Goal: Contribute content: Add original content to the website for others to see

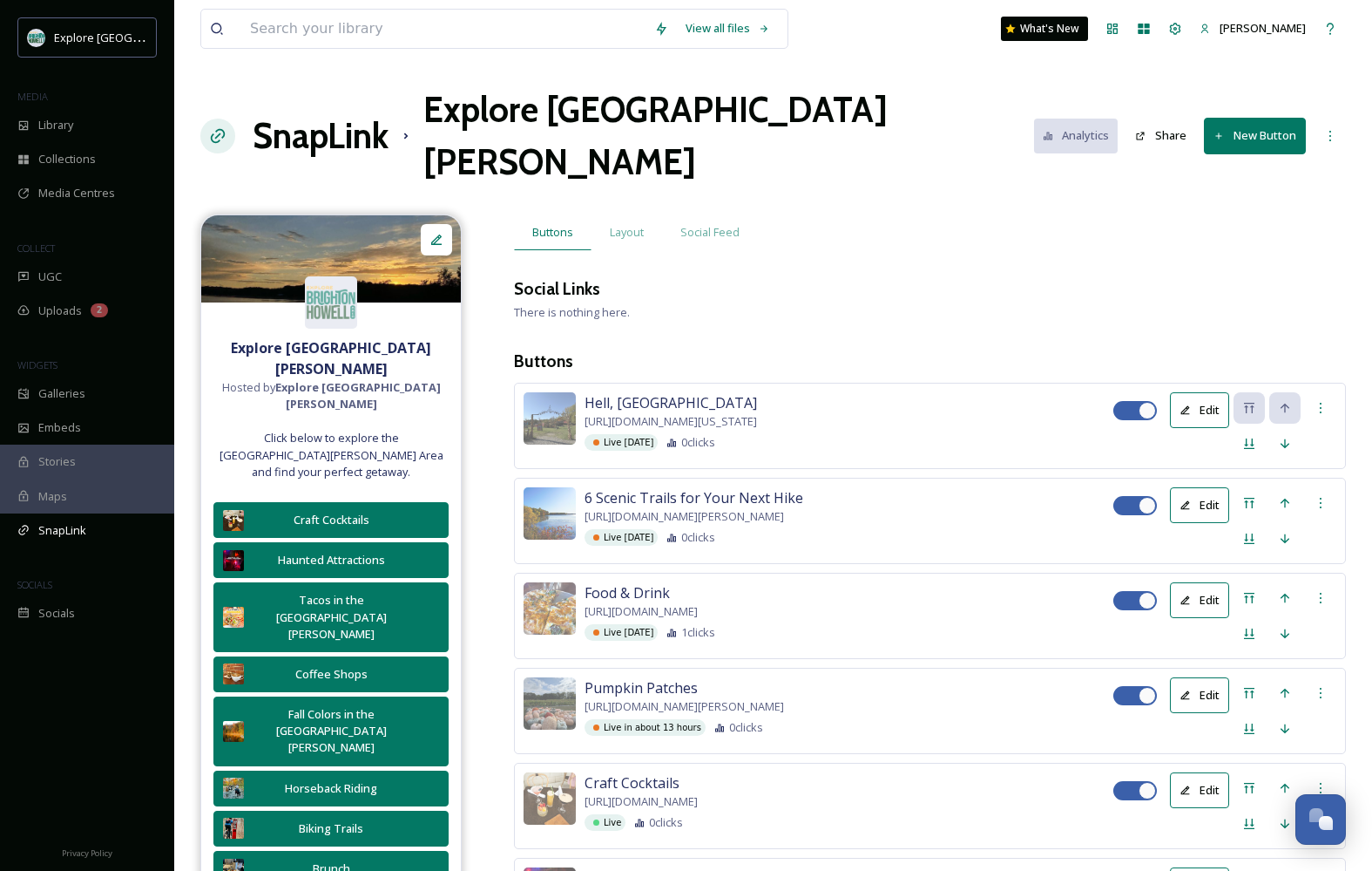
click at [329, 110] on h1 "SnapLink" at bounding box center [320, 135] width 135 height 52
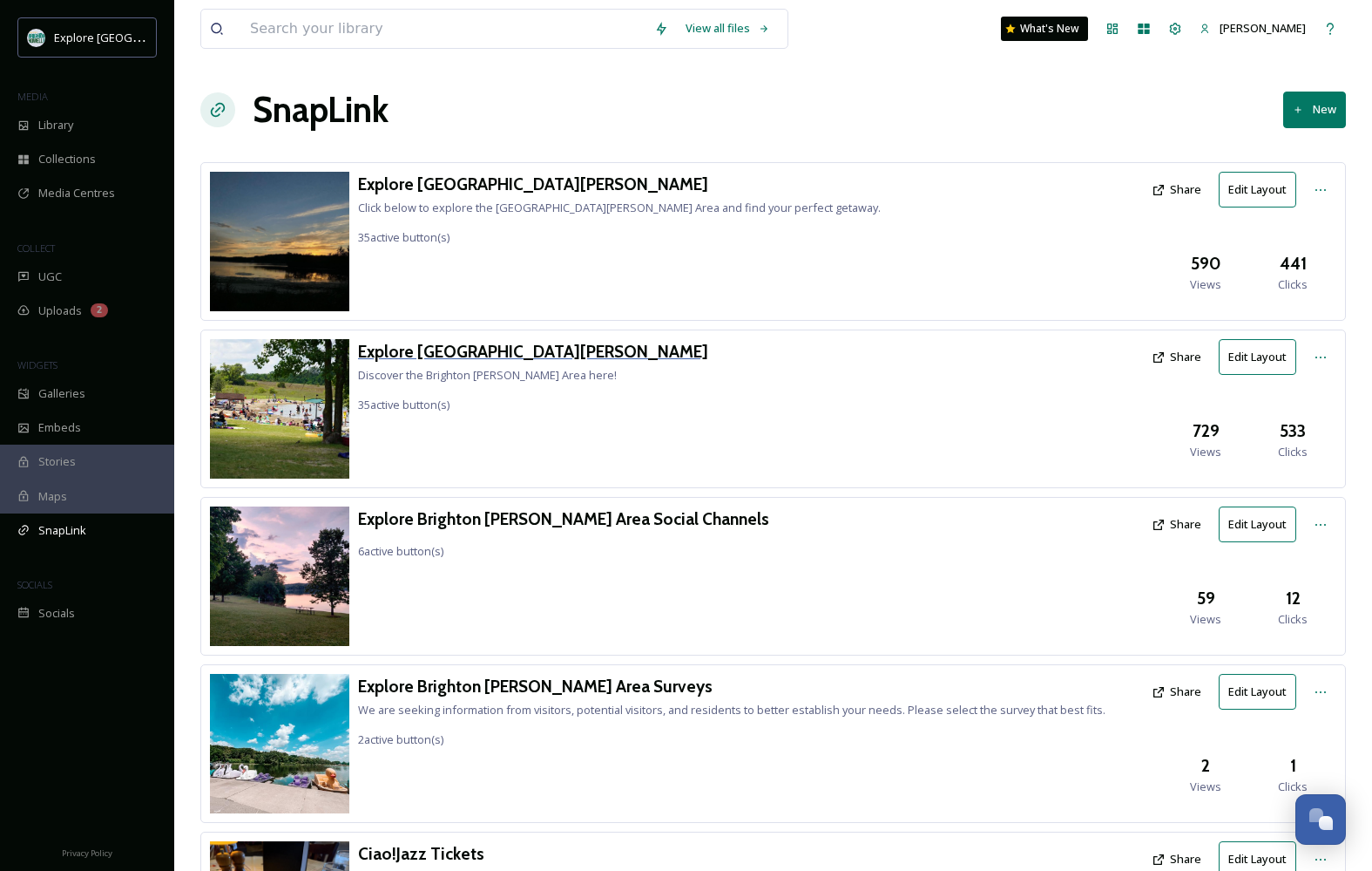
click at [502, 350] on h3 "Explore [GEOGRAPHIC_DATA][PERSON_NAME]" at bounding box center [533, 351] width 350 height 25
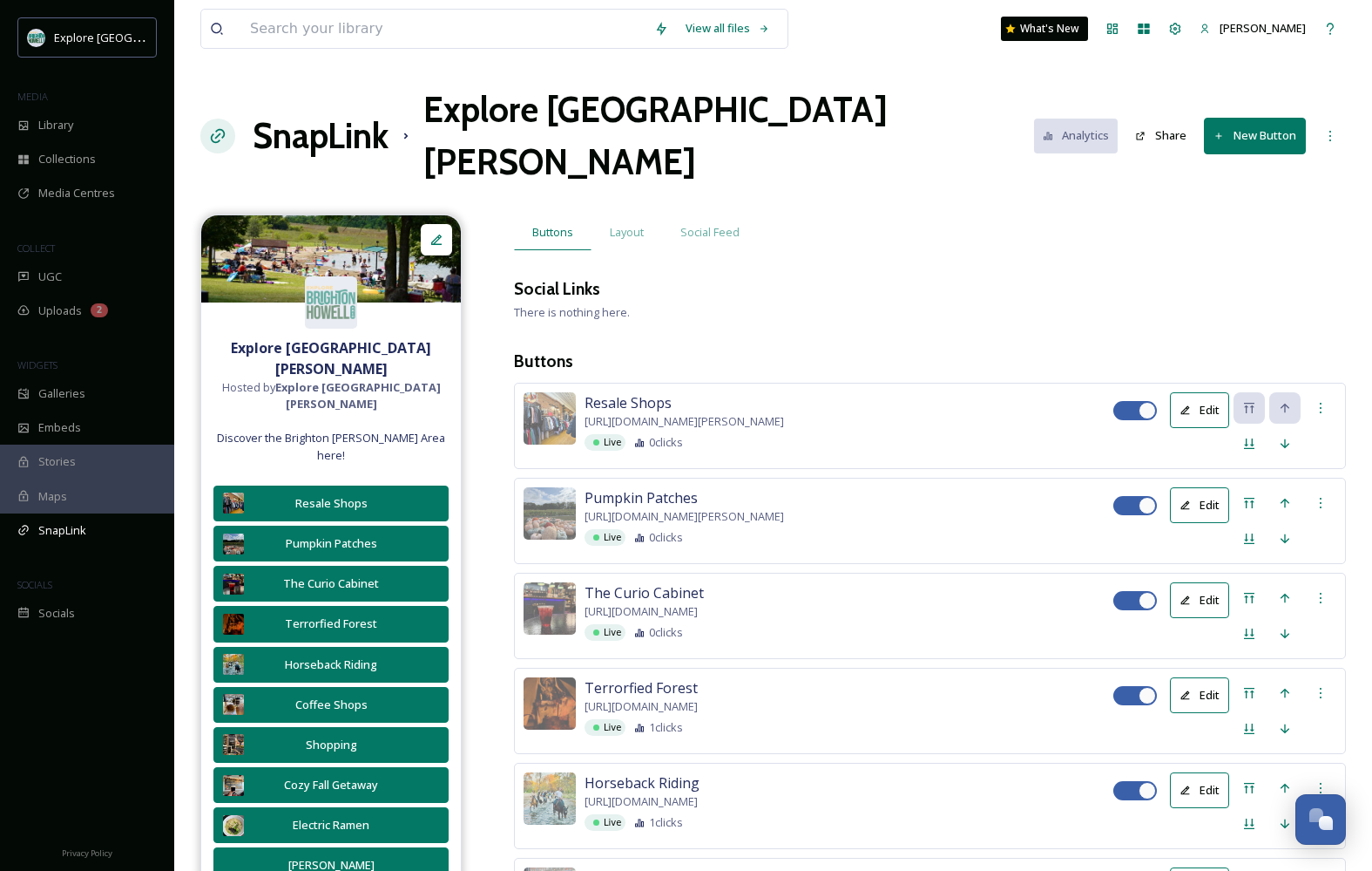
click at [1294, 118] on button "New Button" at bounding box center [1255, 135] width 102 height 36
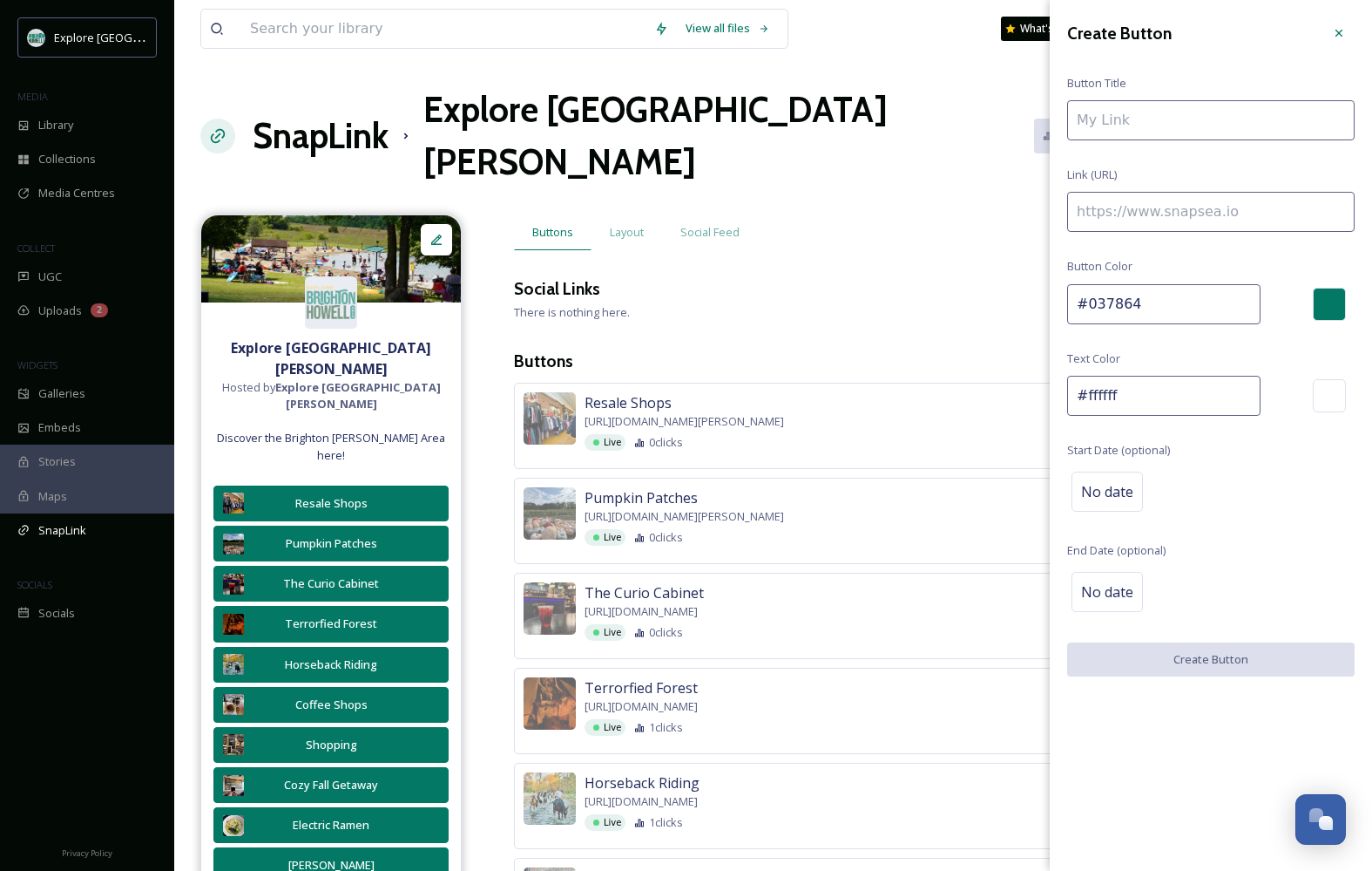
click at [1207, 215] on input at bounding box center [1210, 211] width 287 height 40
paste input "[URL][DOMAIN_NAME]"
type input "[URL][DOMAIN_NAME]"
click at [1130, 120] on input at bounding box center [1210, 120] width 287 height 40
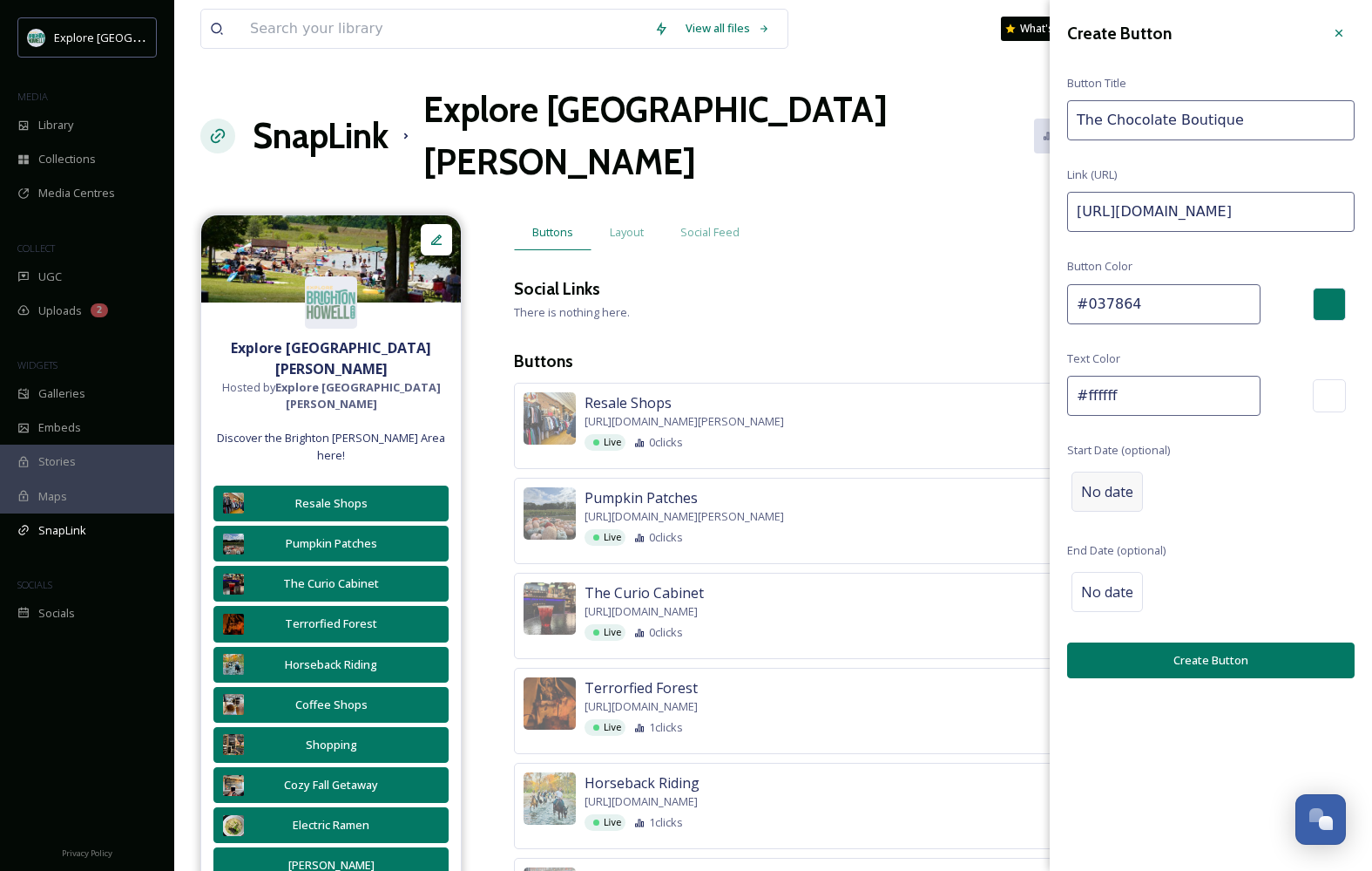
type input "The Chocolate Boutique"
click at [1121, 491] on span "No date" at bounding box center [1108, 492] width 52 height 21
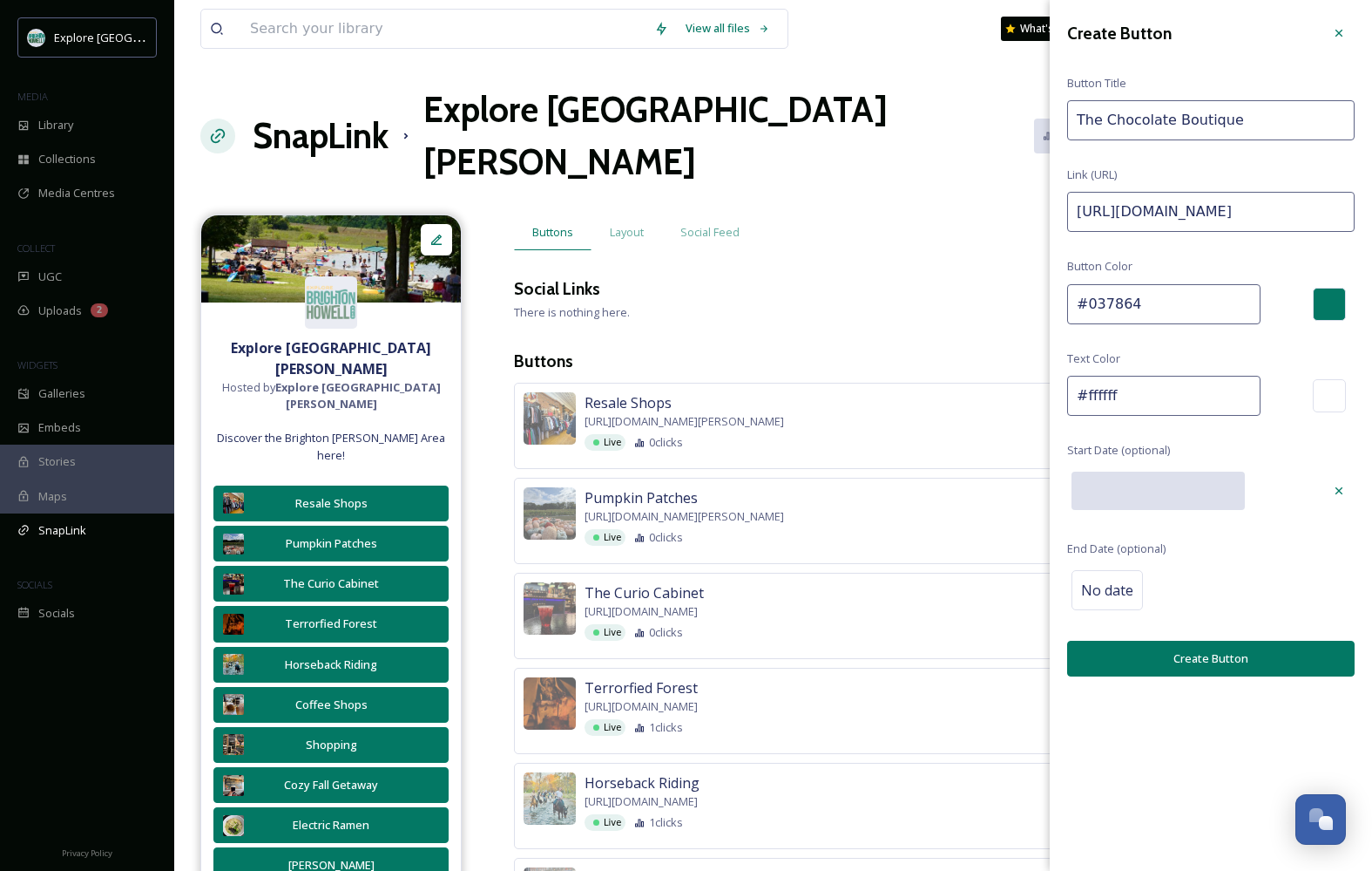
click at [1118, 483] on input "text" at bounding box center [1158, 491] width 173 height 39
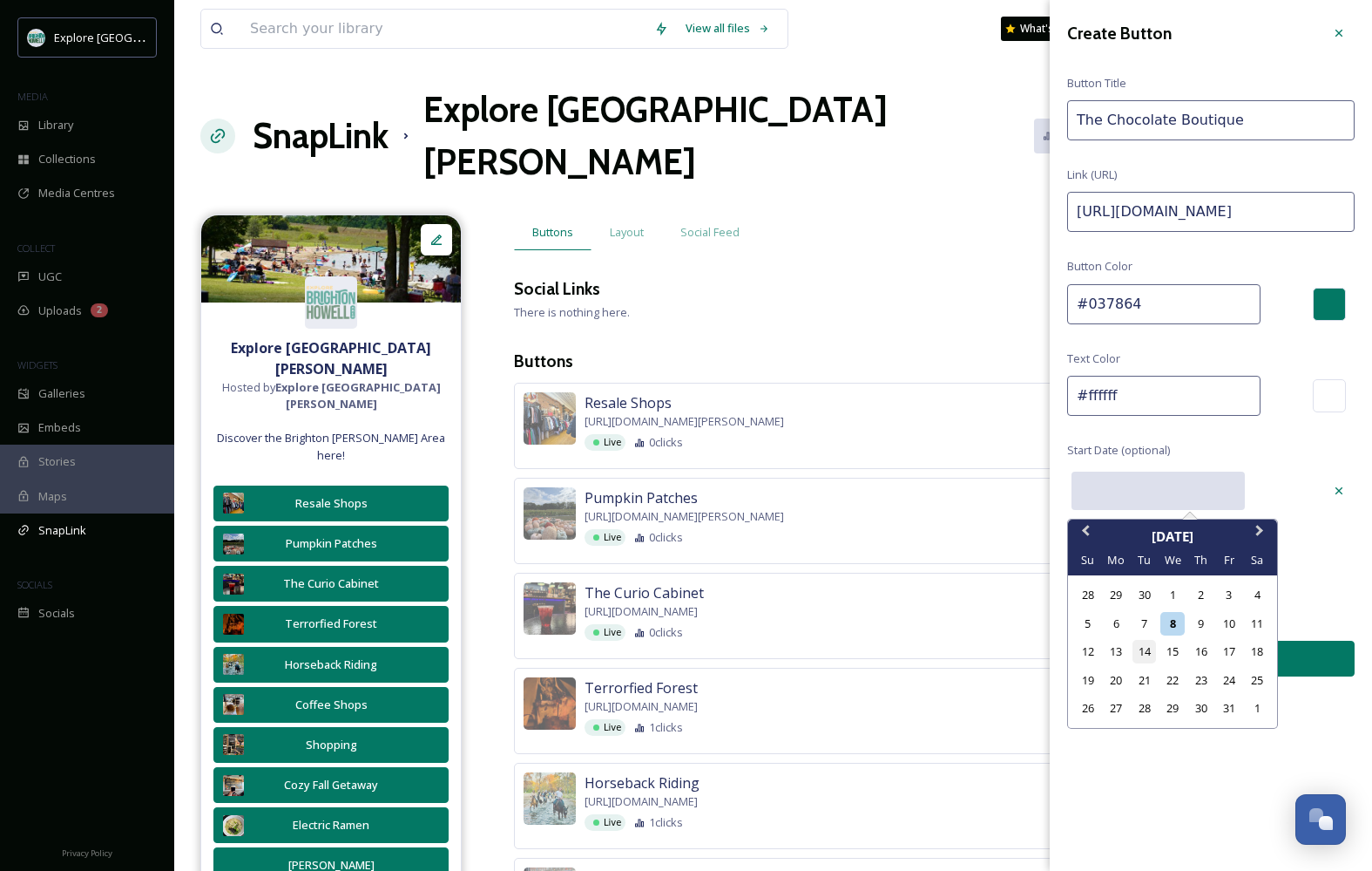
click at [1141, 644] on div "14" at bounding box center [1145, 651] width 23 height 23
type input "[DATE]"
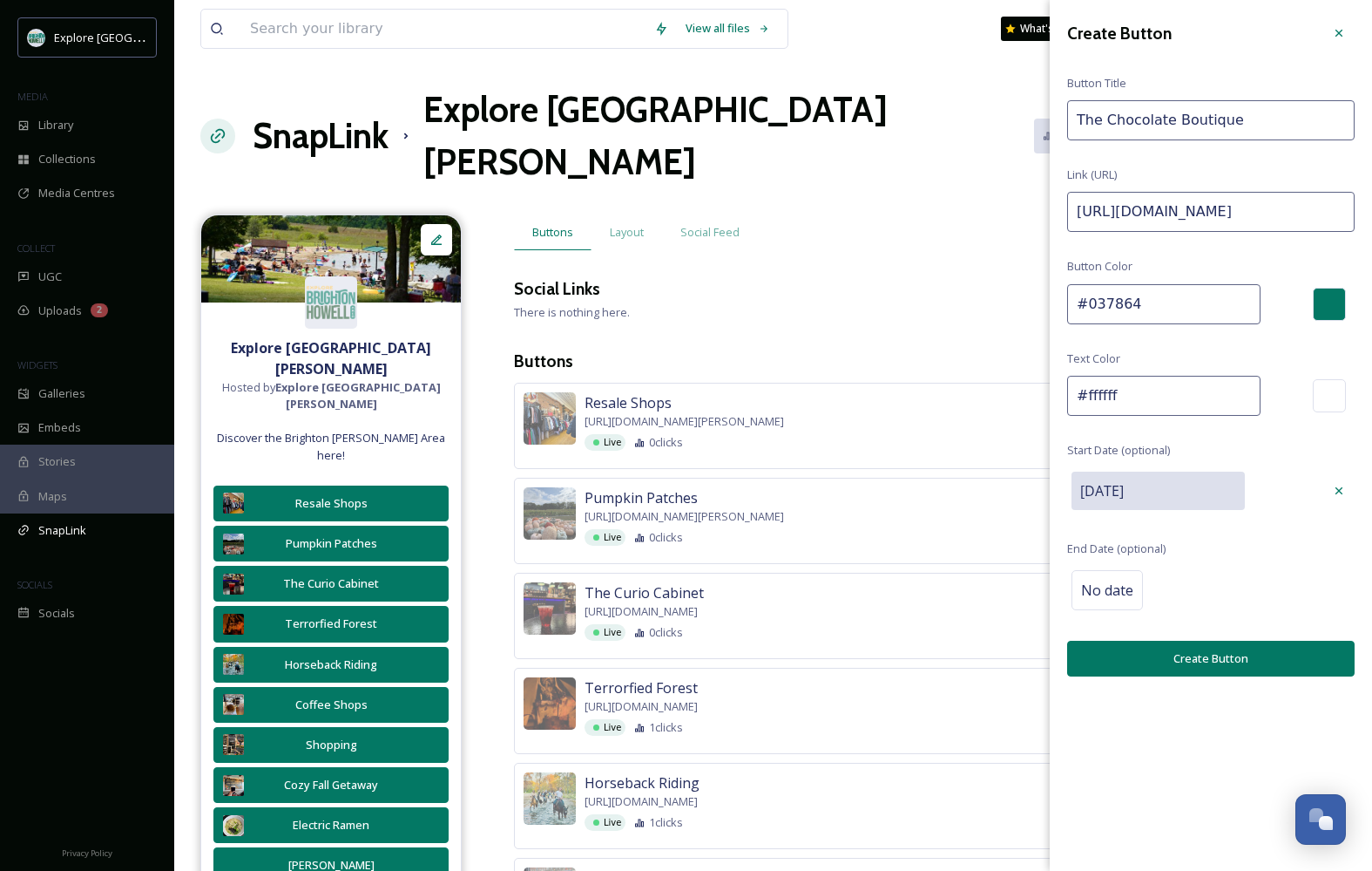
click at [1151, 655] on button "Create Button" at bounding box center [1210, 658] width 287 height 36
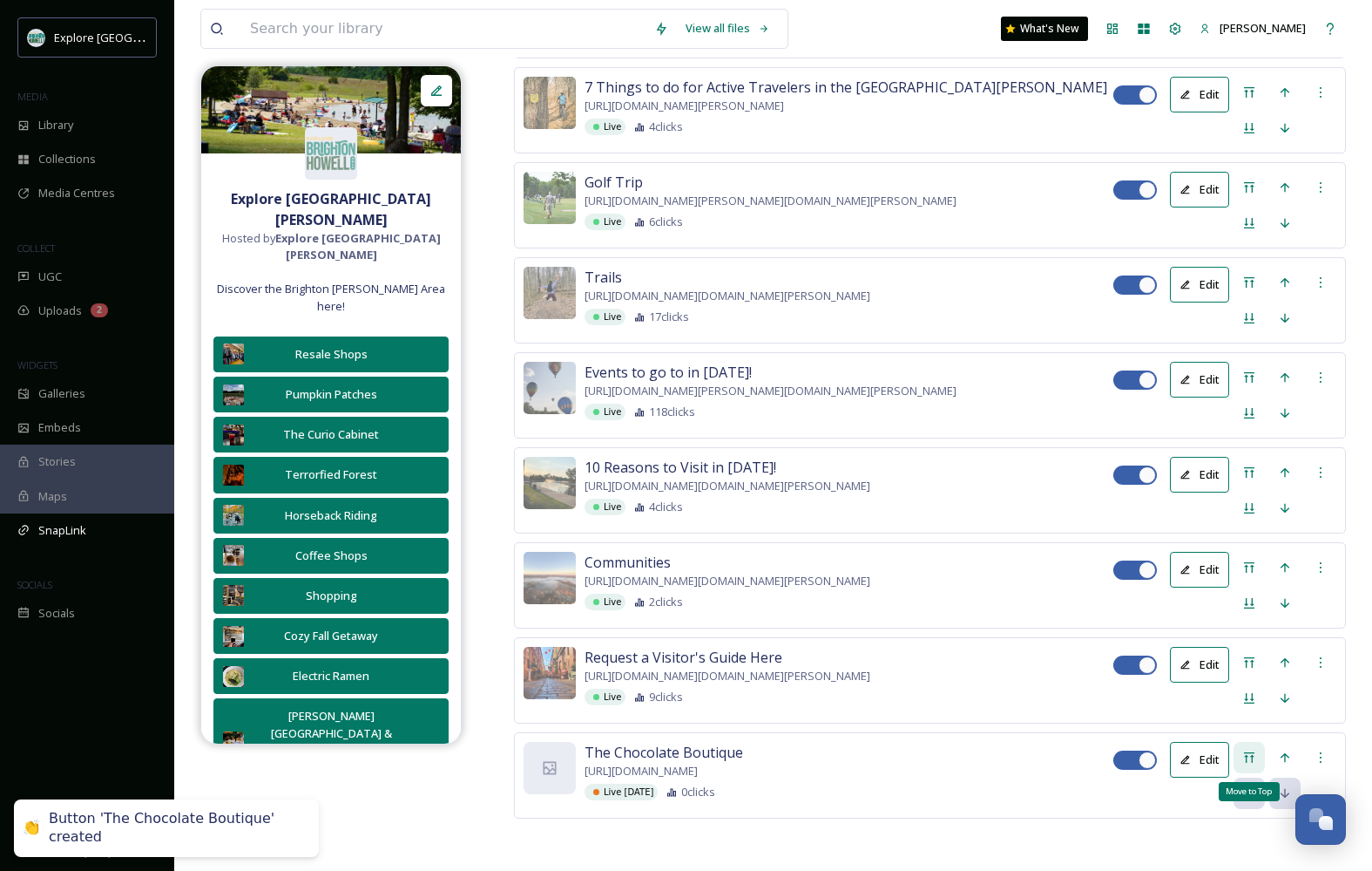
click at [1250, 750] on icon at bounding box center [1249, 757] width 14 height 14
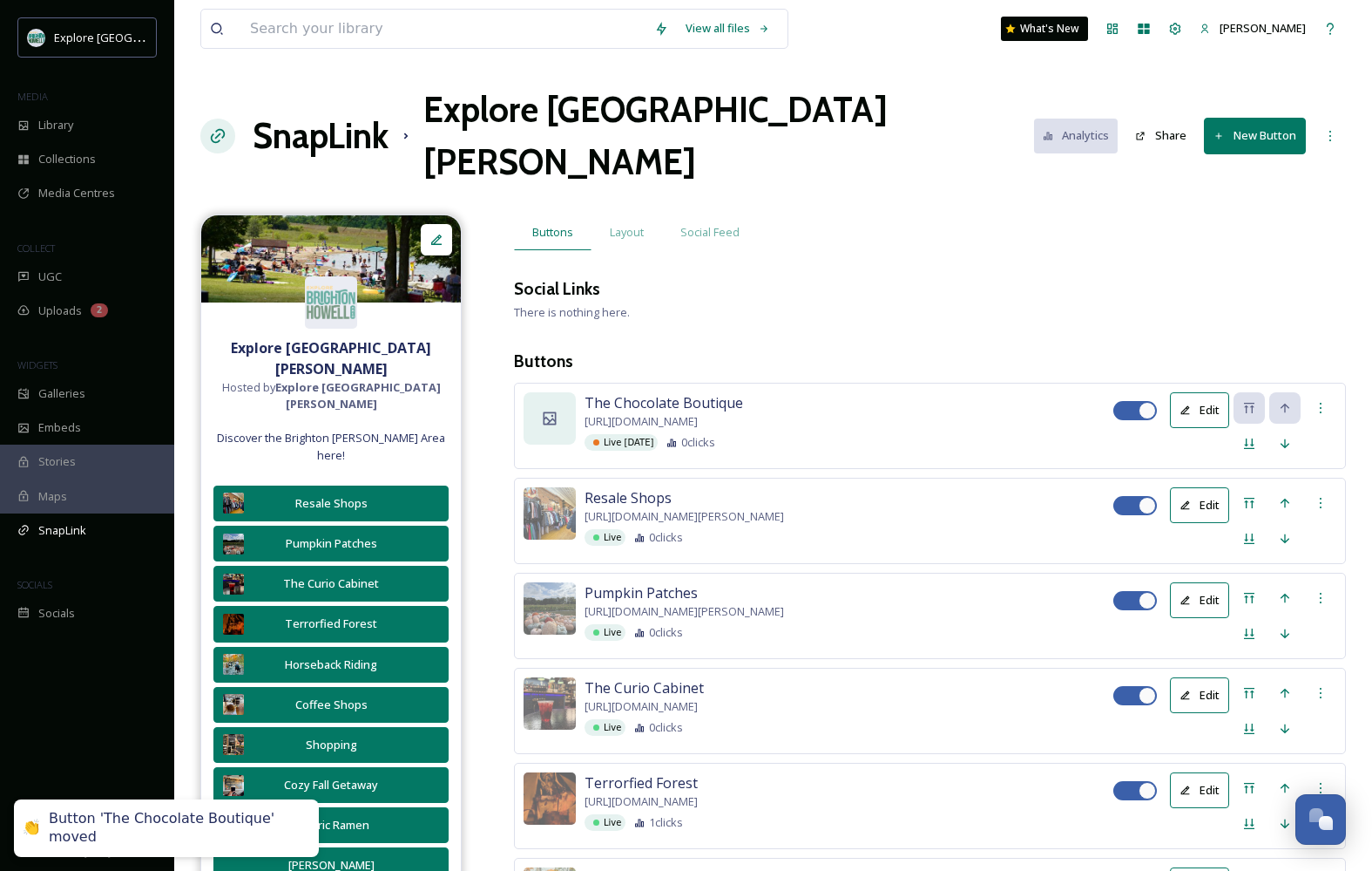
click at [547, 392] on div at bounding box center [550, 418] width 52 height 52
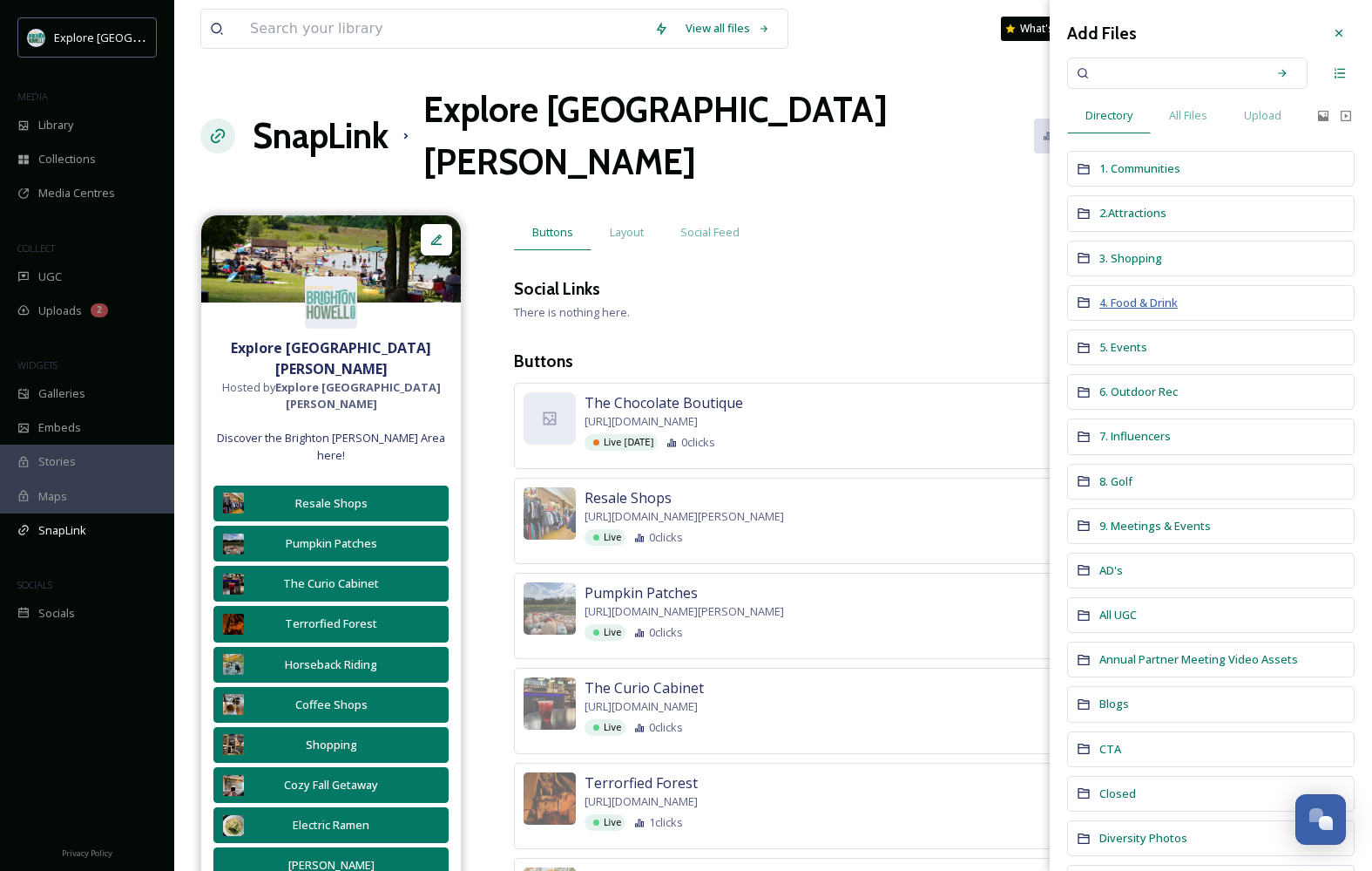
click at [1130, 309] on span "4. Food & Drink" at bounding box center [1139, 302] width 78 height 15
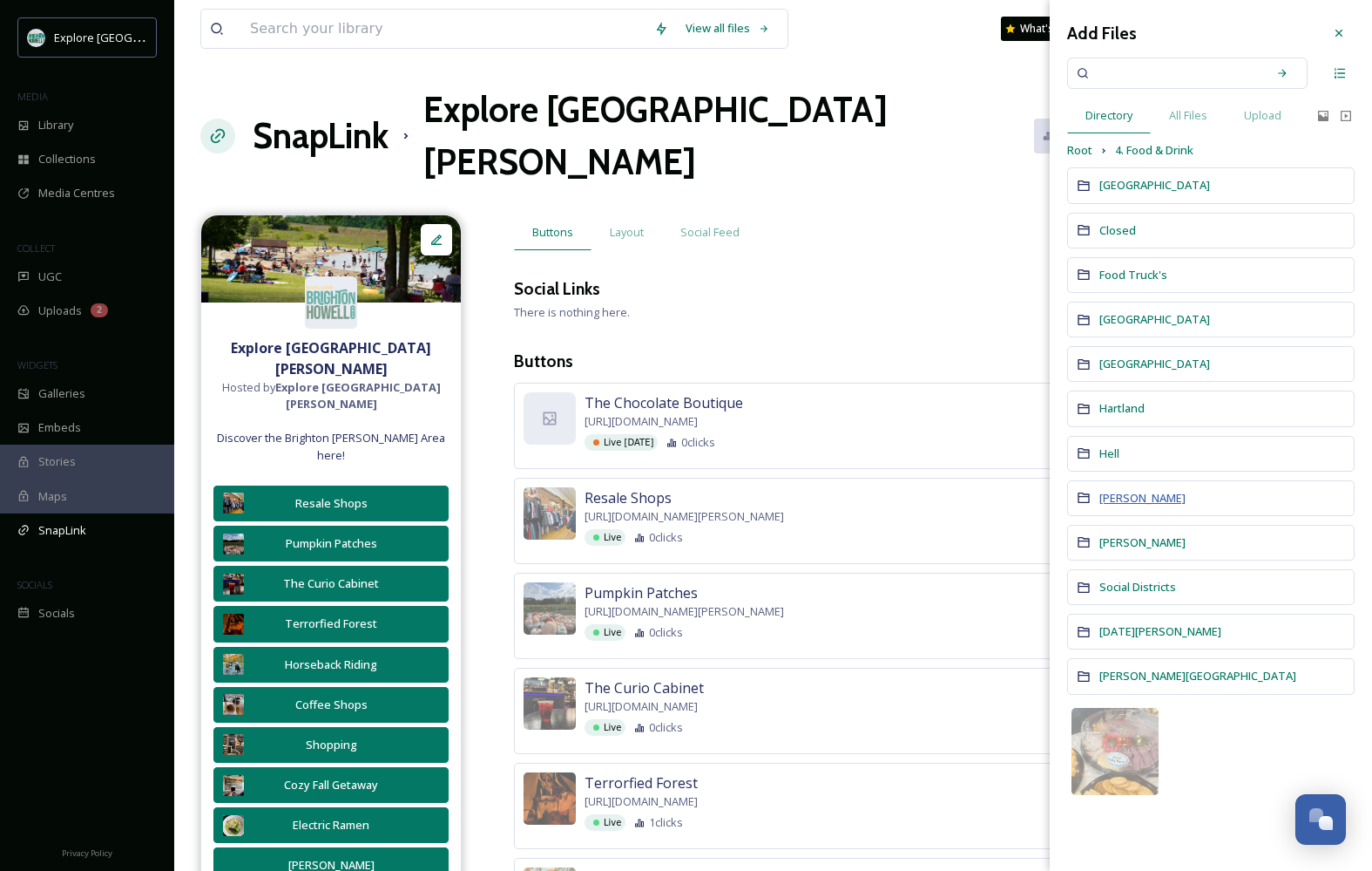
click at [1114, 500] on span "[PERSON_NAME]" at bounding box center [1143, 497] width 86 height 15
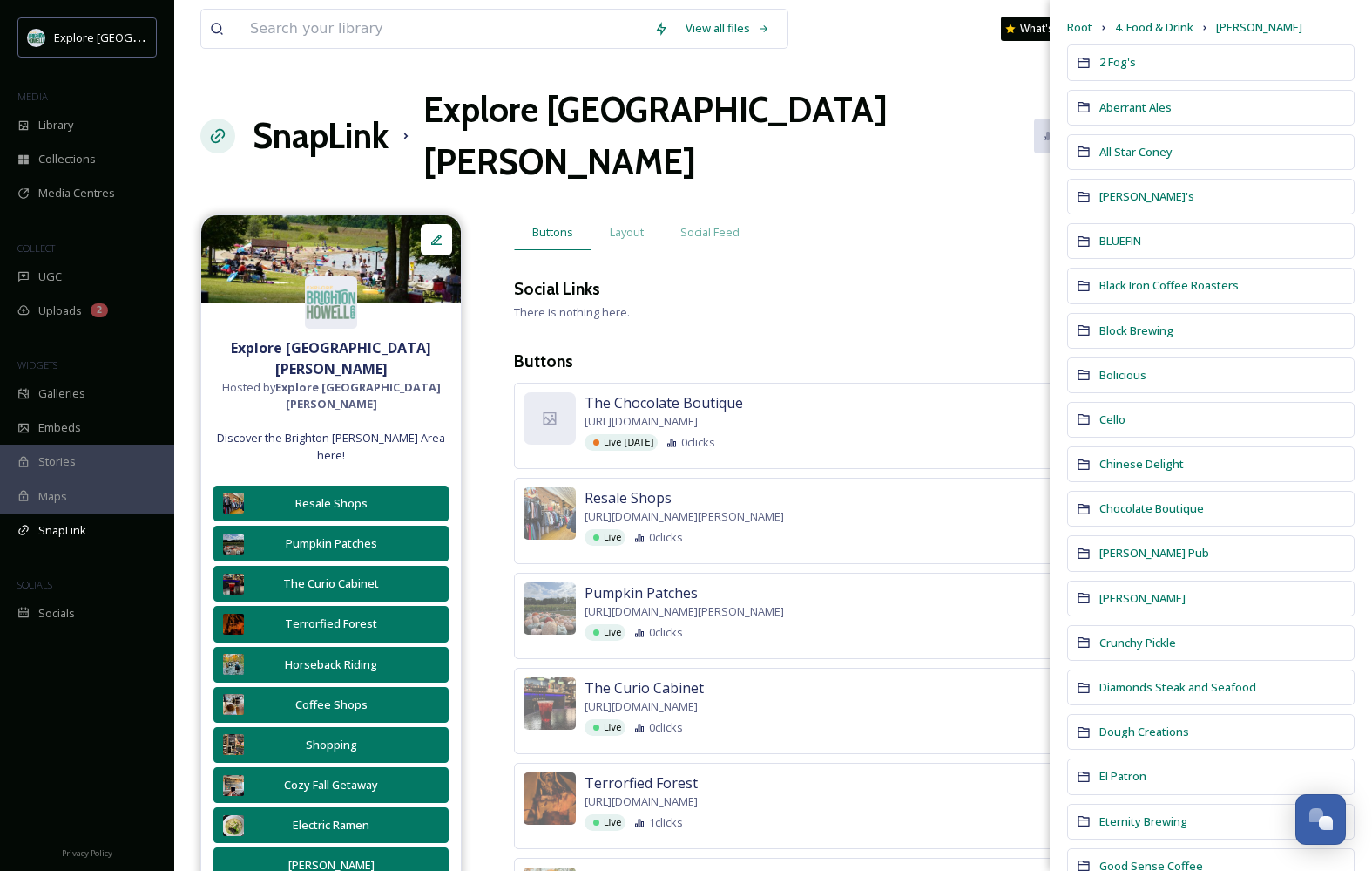
scroll to position [139, 0]
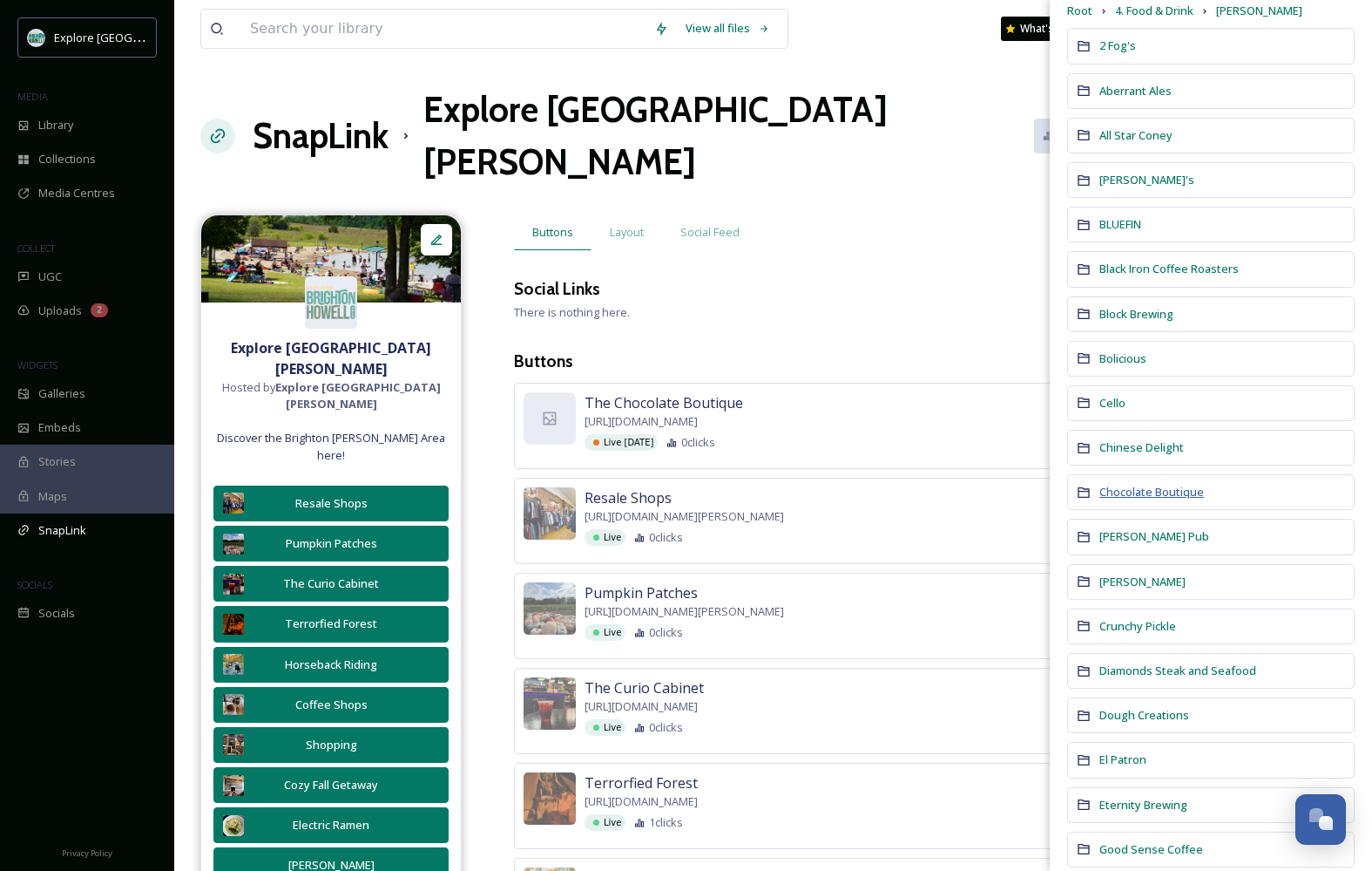
click at [1142, 493] on span "Chocolate Boutique" at bounding box center [1152, 492] width 104 height 15
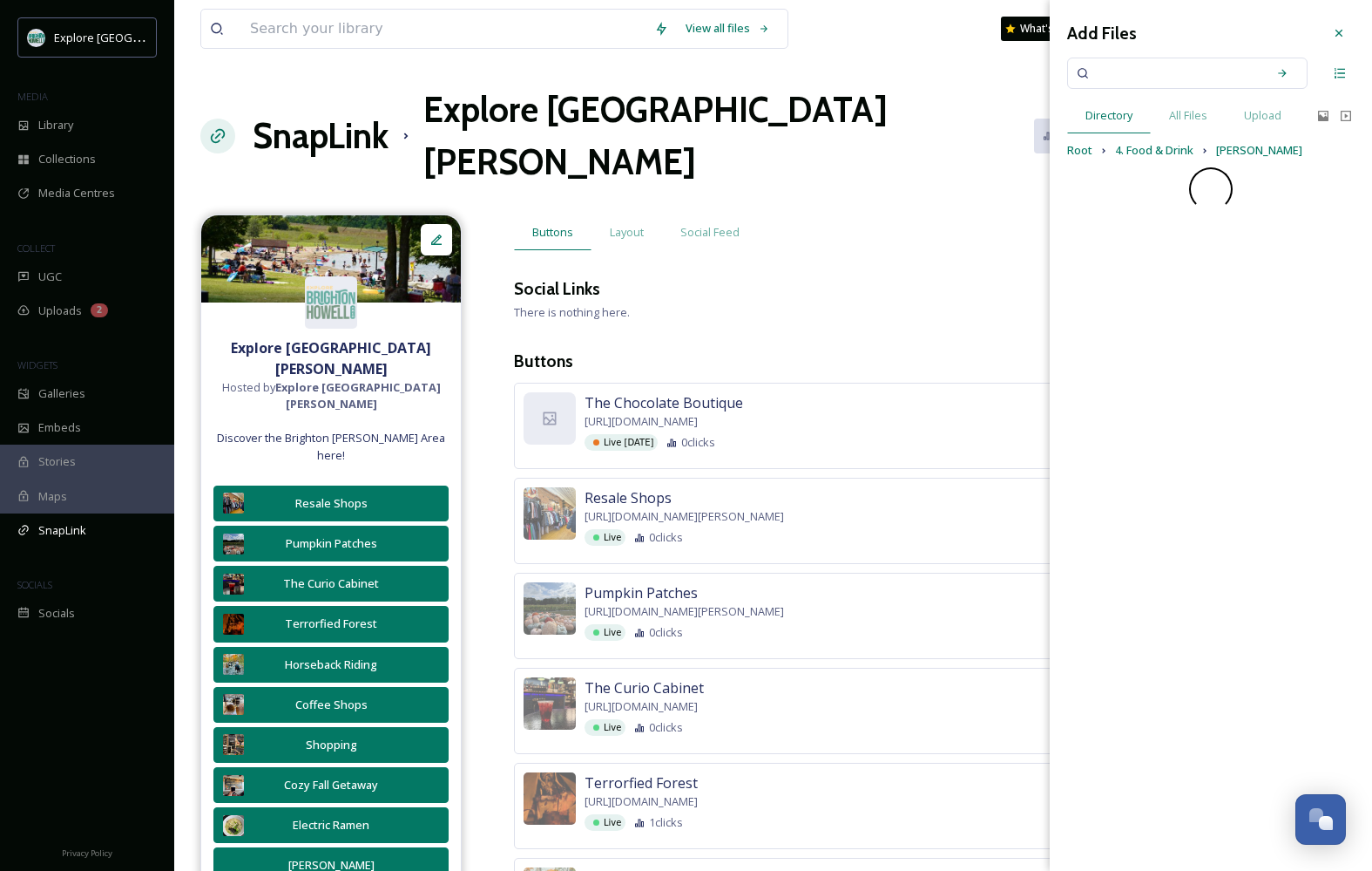
scroll to position [0, 0]
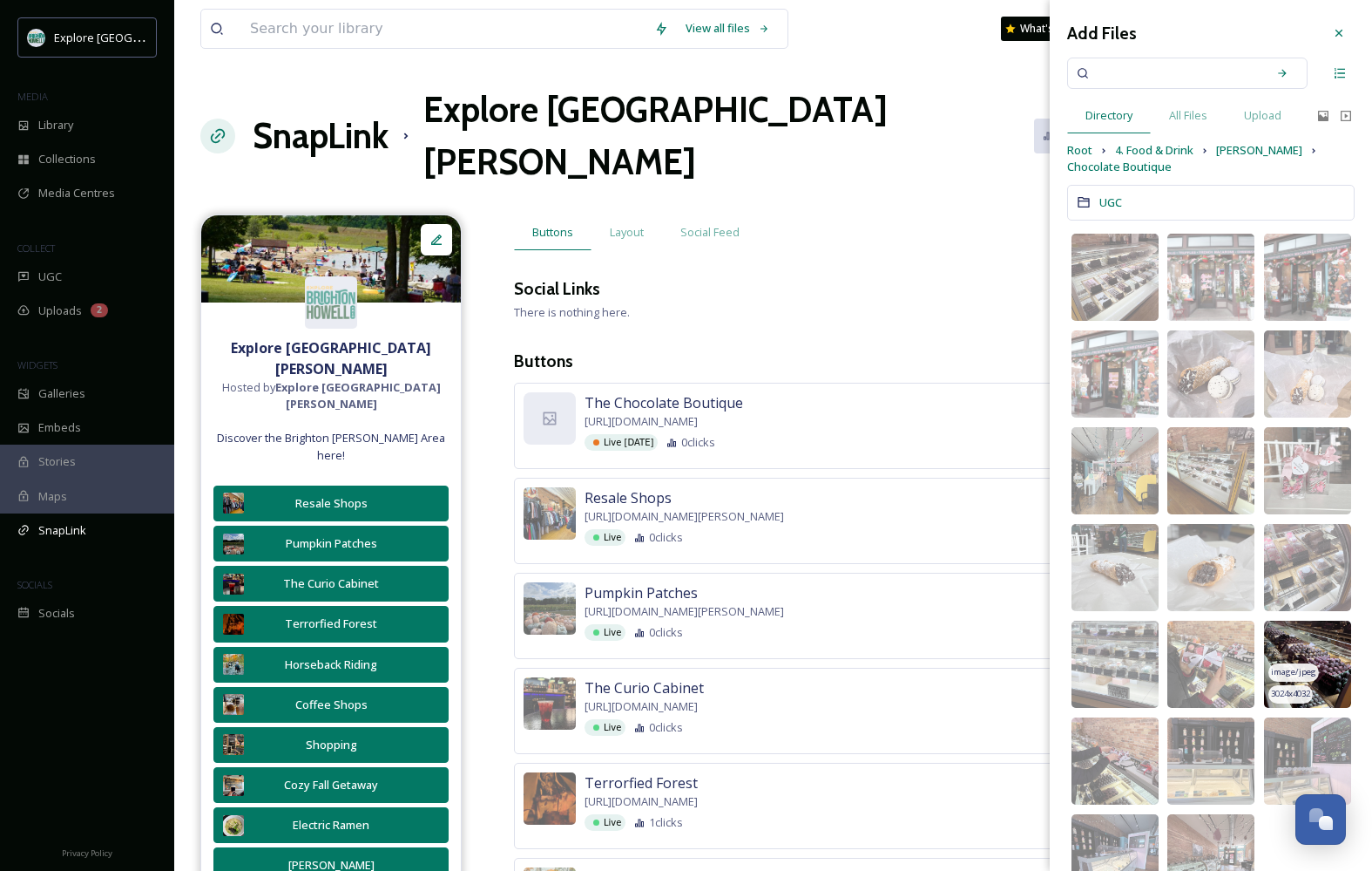
click at [1298, 658] on img at bounding box center [1308, 664] width 87 height 87
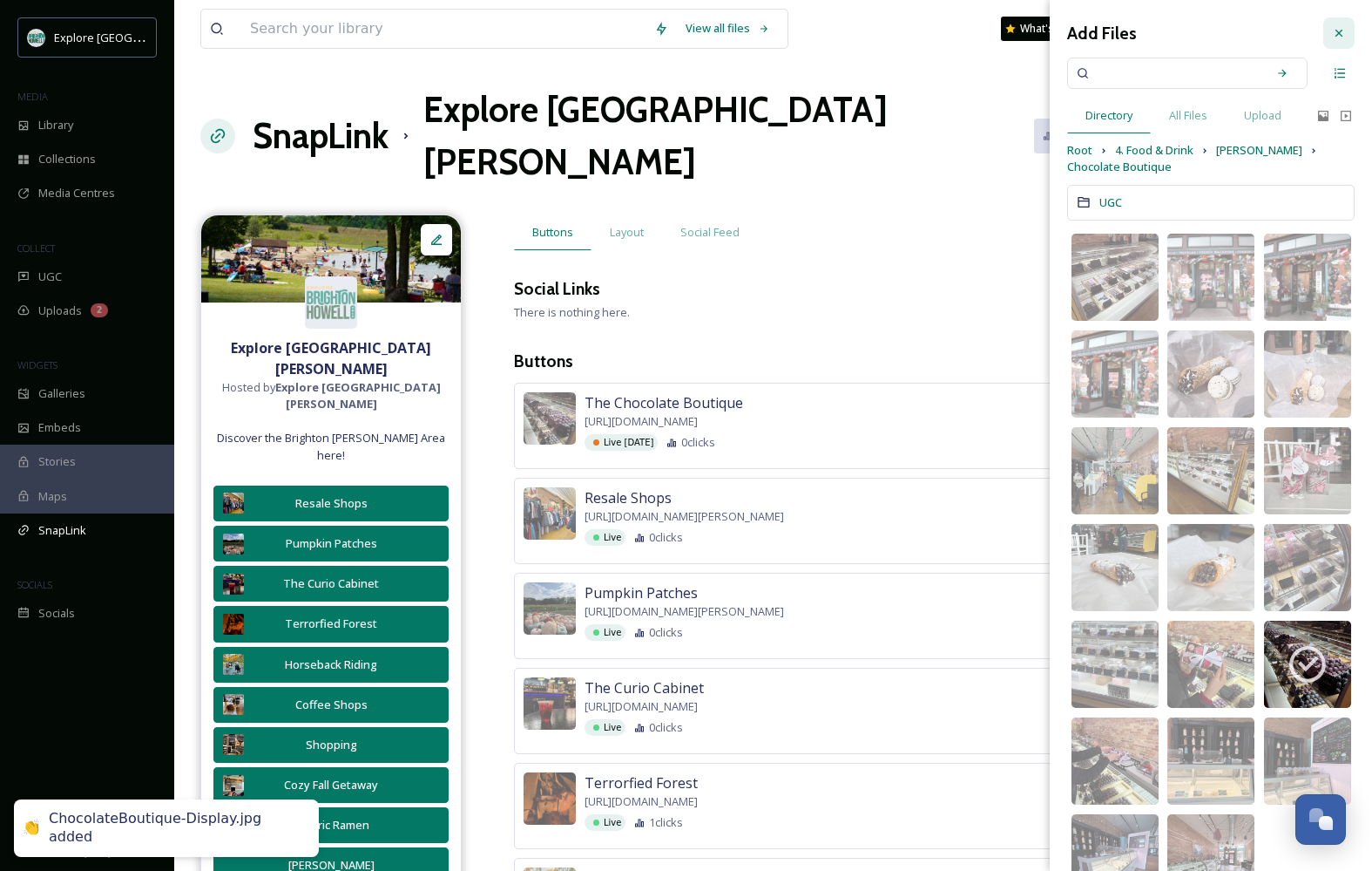
click at [1340, 34] on icon at bounding box center [1339, 33] width 7 height 7
